Goal: Task Accomplishment & Management: Manage account settings

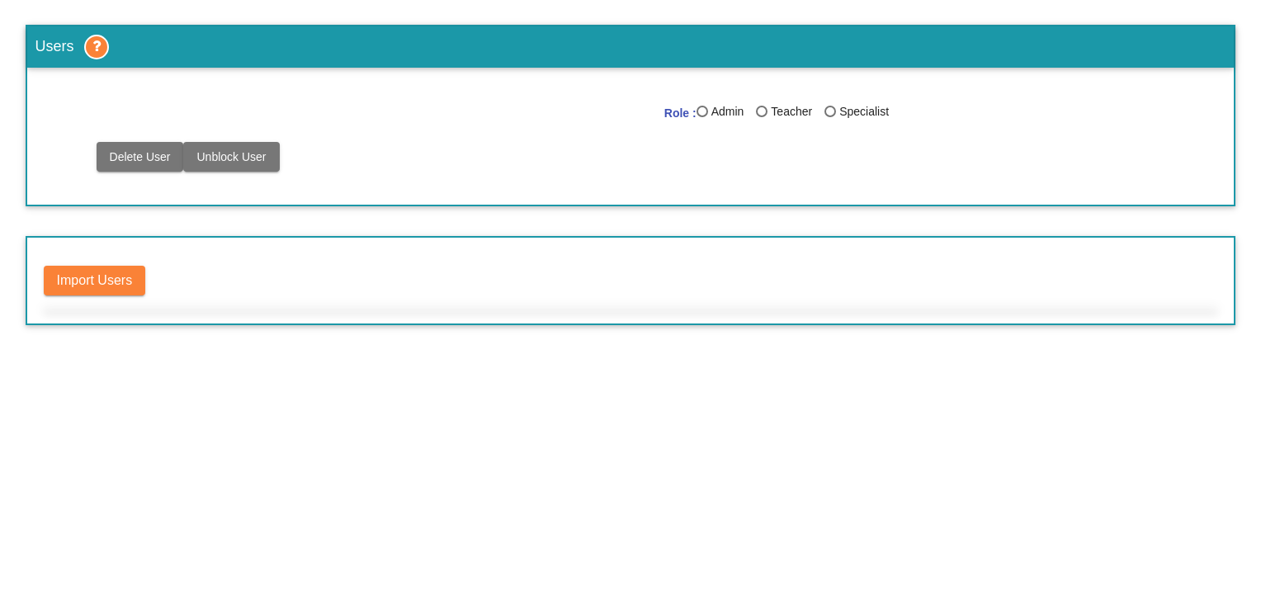
click at [703, 111] on div "Last Name" at bounding box center [703, 112] width 12 height 12
click at [703, 117] on input "Admin" at bounding box center [702, 117] width 1 height 1
radio input "true"
click at [912, 106] on div "Last Name" at bounding box center [913, 112] width 12 height 12
click at [912, 117] on input "Admin" at bounding box center [912, 117] width 1 height 1
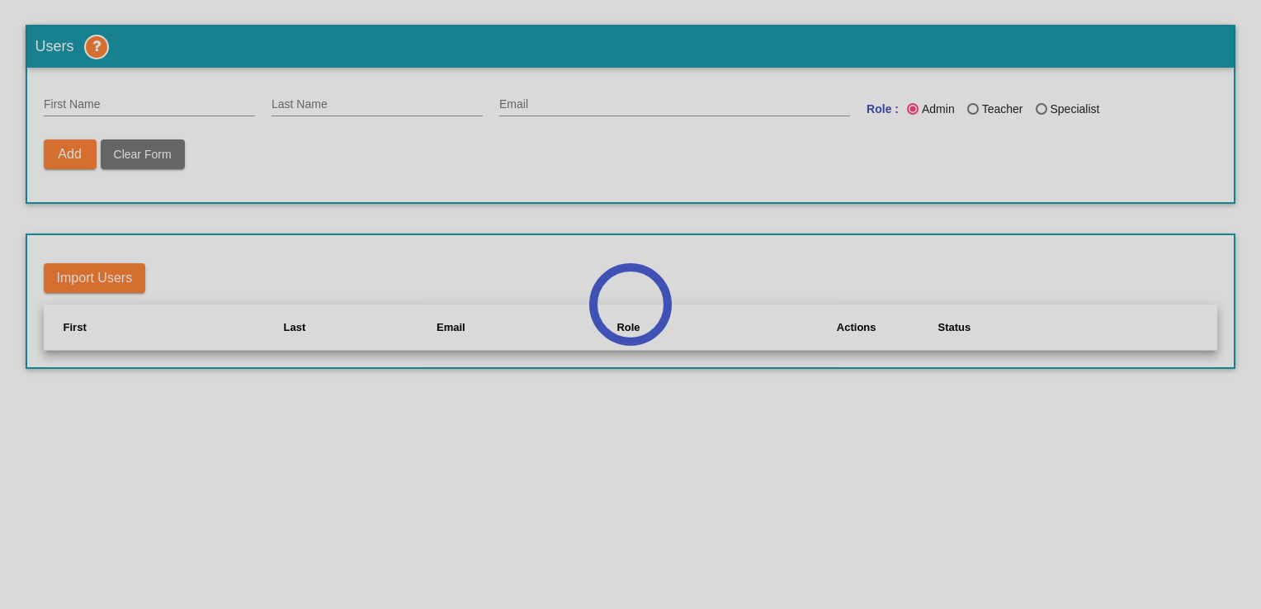
click at [912, 106] on div at bounding box center [630, 304] width 1261 height 609
drag, startPoint x: 912, startPoint y: 106, endPoint x: 894, endPoint y: 148, distance: 45.1
click at [894, 148] on div at bounding box center [630, 304] width 1261 height 609
